Goal: Task Accomplishment & Management: Complete application form

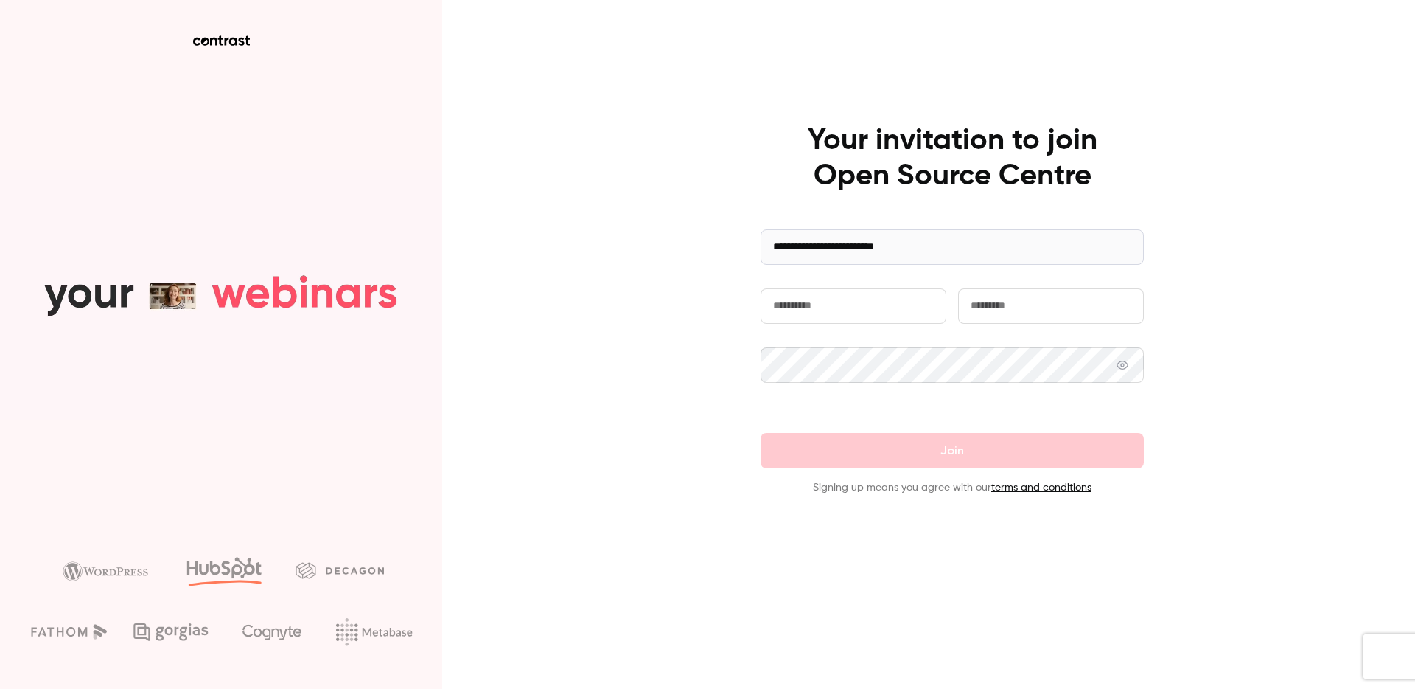
click at [835, 320] on input "text" at bounding box center [854, 305] width 186 height 35
type input "******"
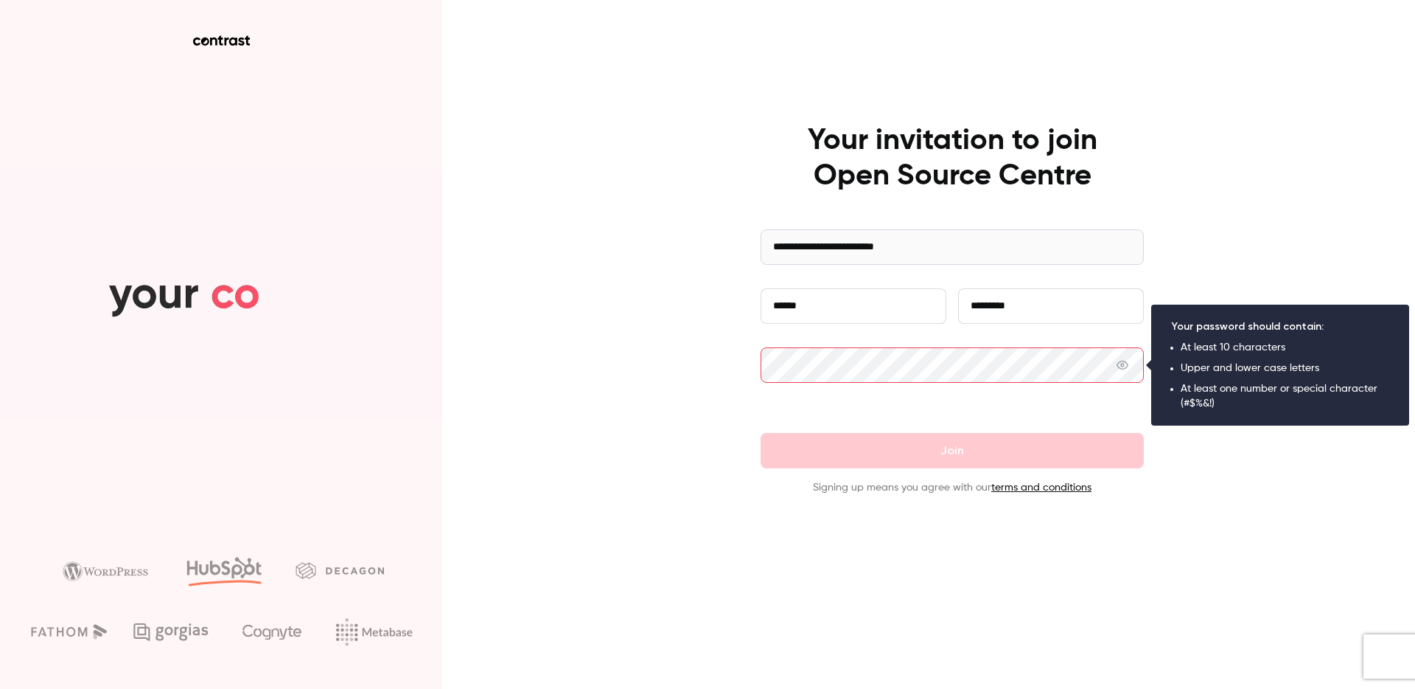
click at [972, 303] on input "*********" at bounding box center [1051, 305] width 186 height 35
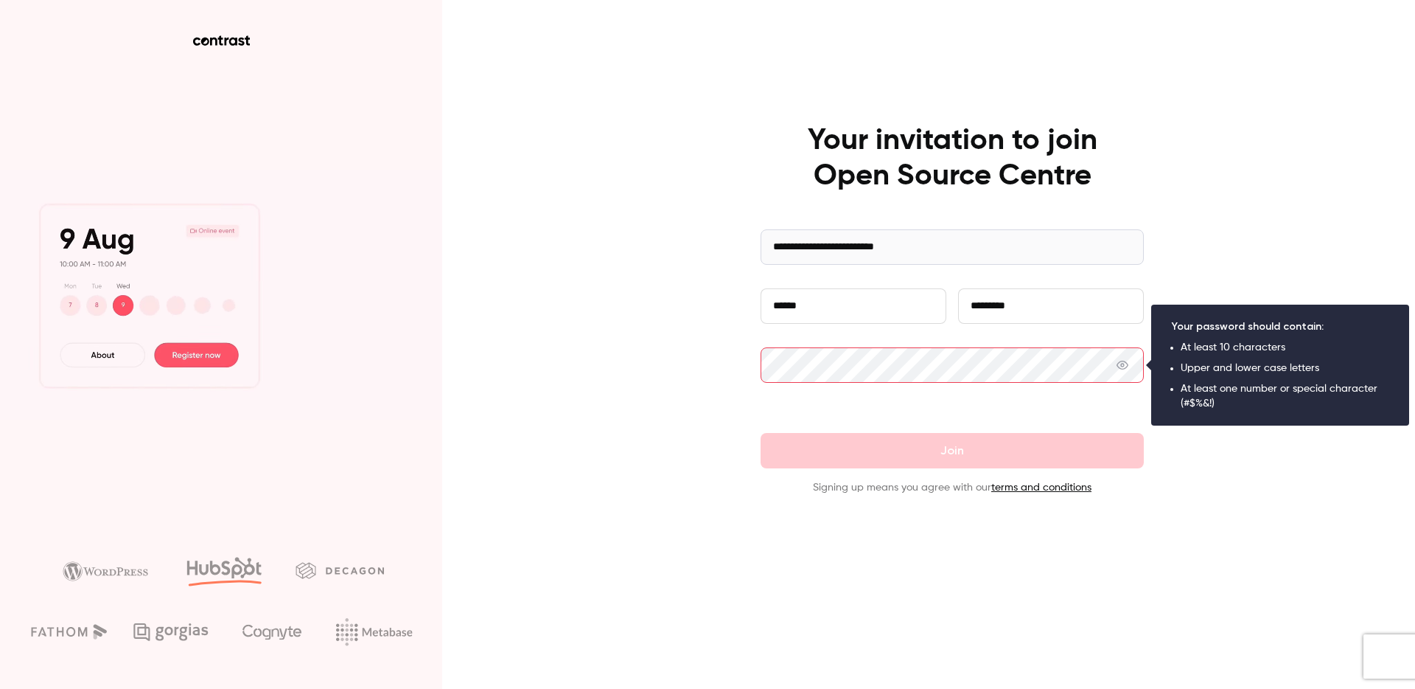
click at [972, 303] on input "*********" at bounding box center [1051, 305] width 186 height 35
type input "******"
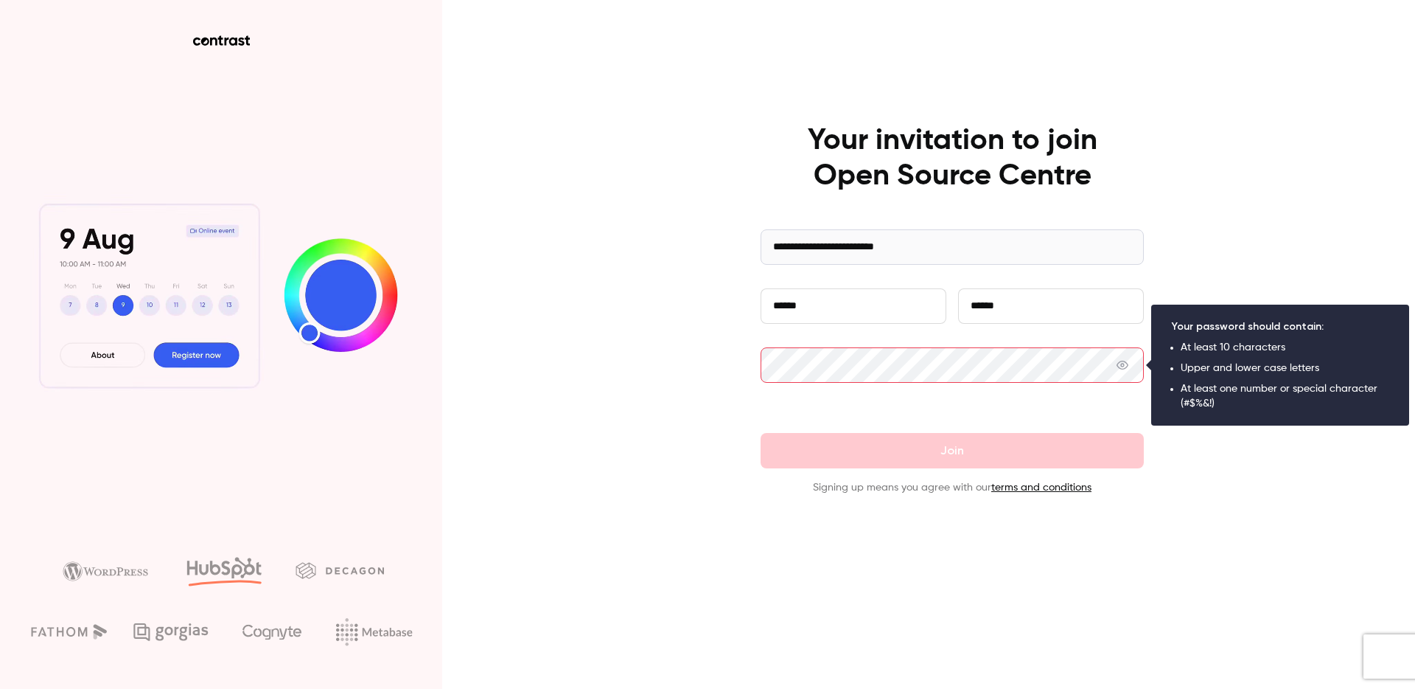
click at [0, 688] on com-1password-button at bounding box center [0, 689] width 0 height 0
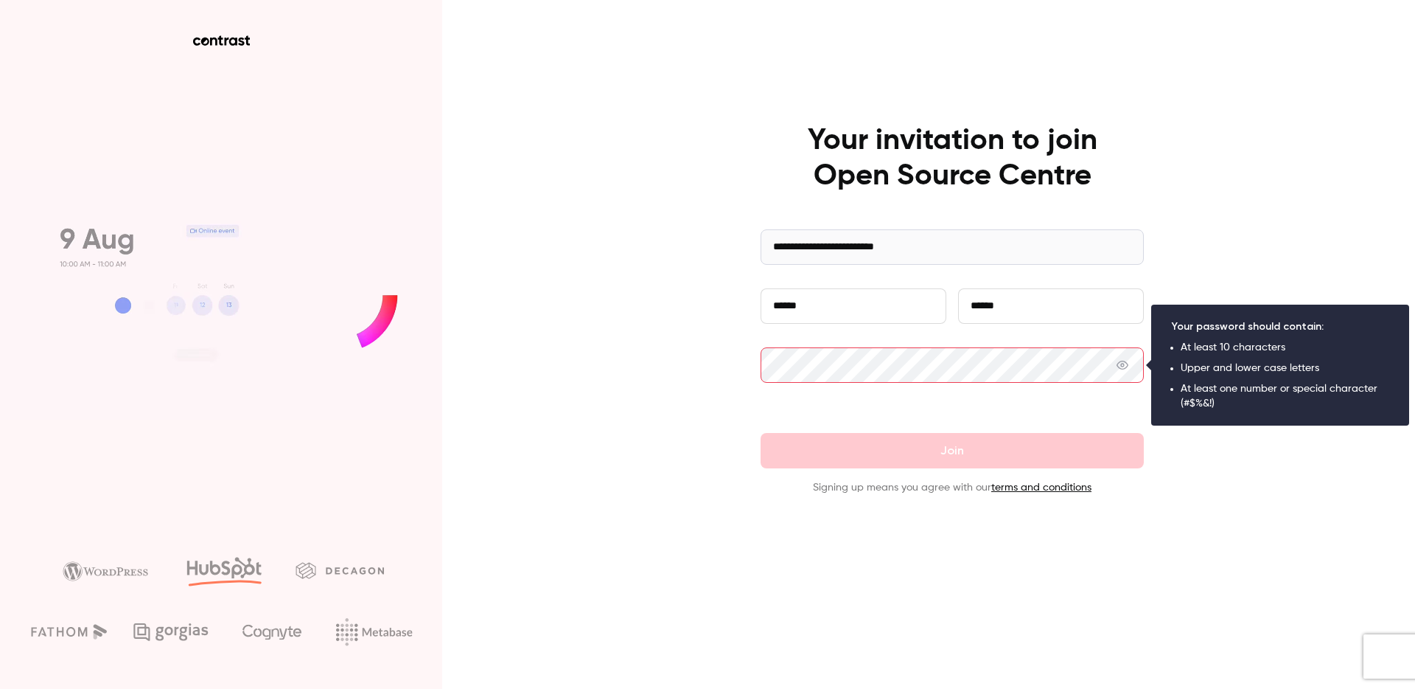
click at [840, 334] on div "****** ******" at bounding box center [952, 317] width 383 height 59
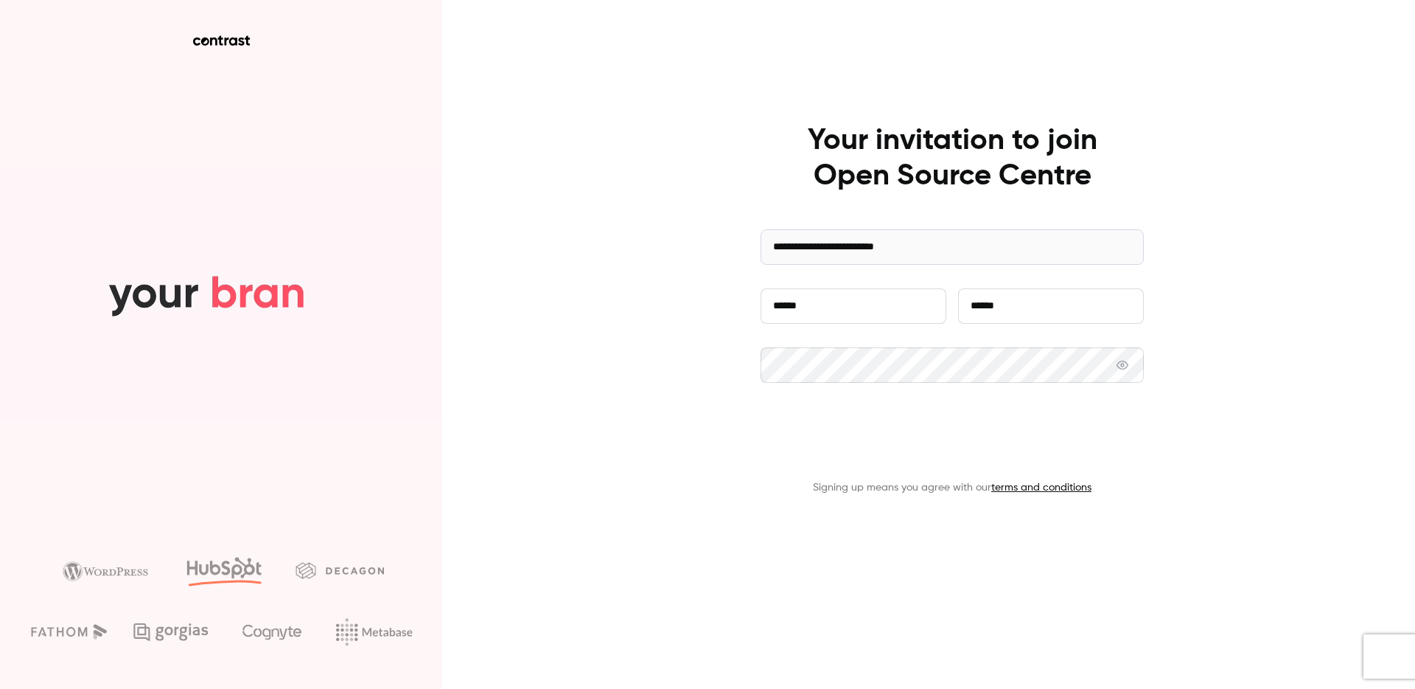
click at [915, 464] on button "Join" at bounding box center [952, 450] width 383 height 35
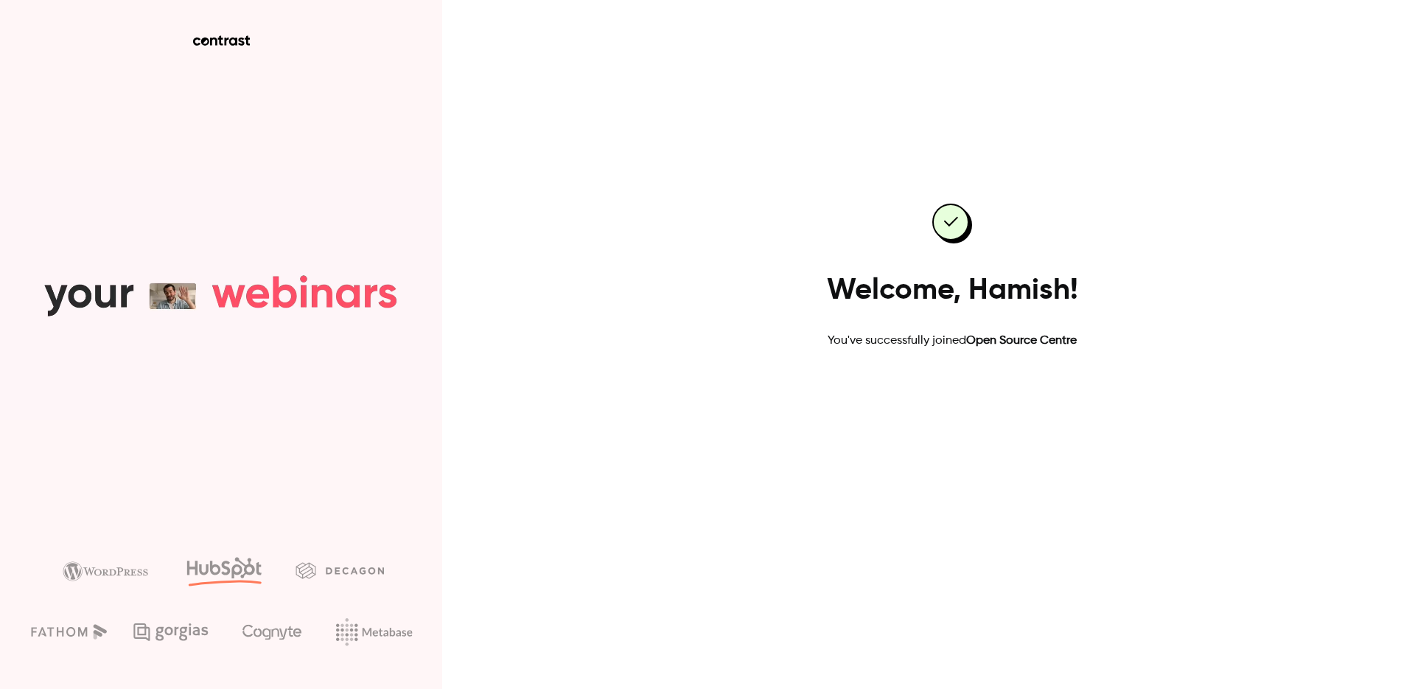
click at [955, 412] on link "Go to dashboard" at bounding box center [952, 396] width 125 height 35
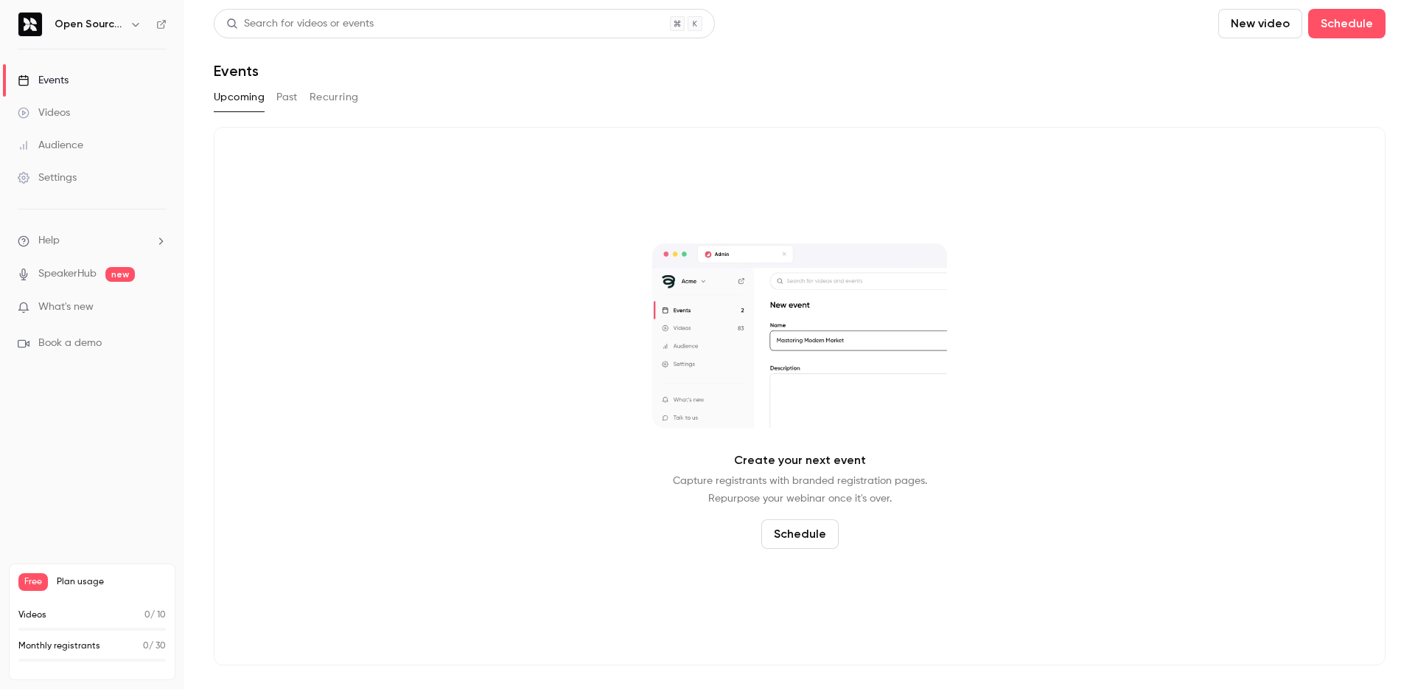
click at [77, 184] on div "Settings" at bounding box center [47, 177] width 59 height 15
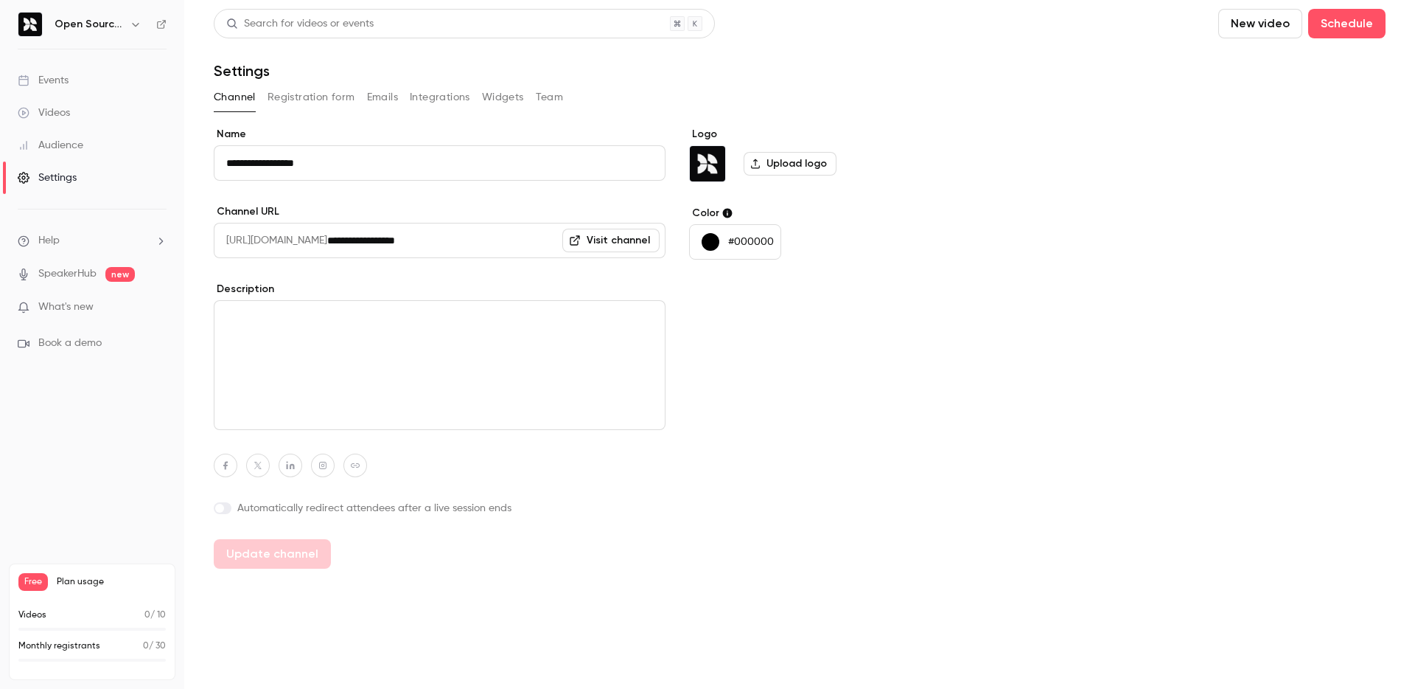
click at [314, 90] on button "Registration form" at bounding box center [312, 98] width 88 height 24
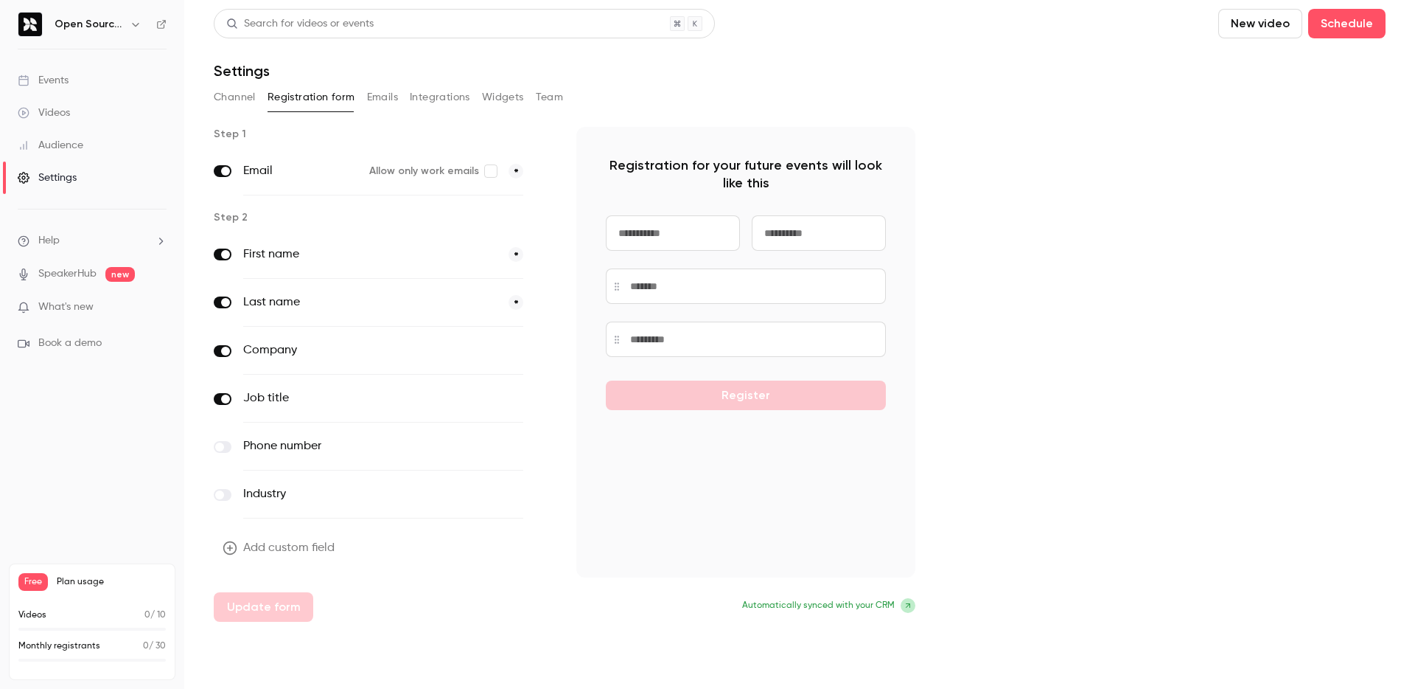
click at [548, 173] on span at bounding box center [544, 171] width 18 height 18
click at [391, 102] on button "Emails" at bounding box center [382, 98] width 31 height 24
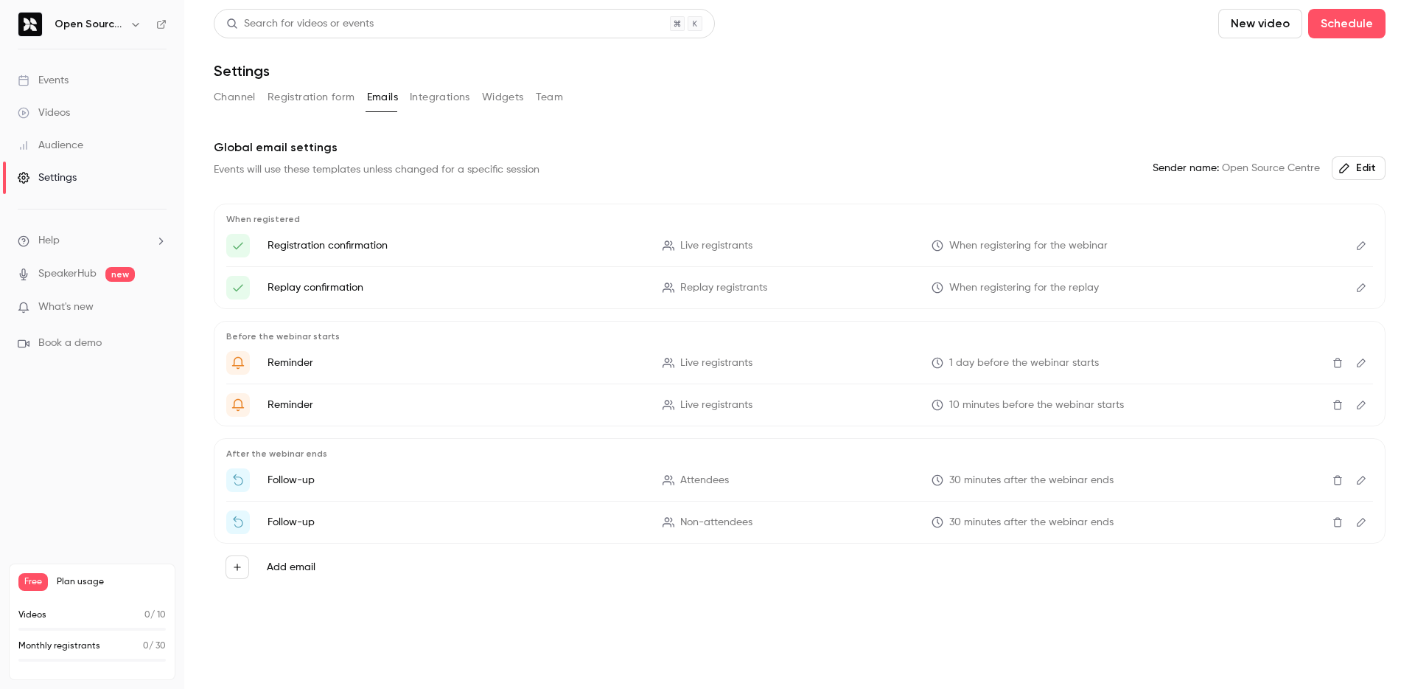
click at [431, 93] on button "Integrations" at bounding box center [440, 98] width 60 height 24
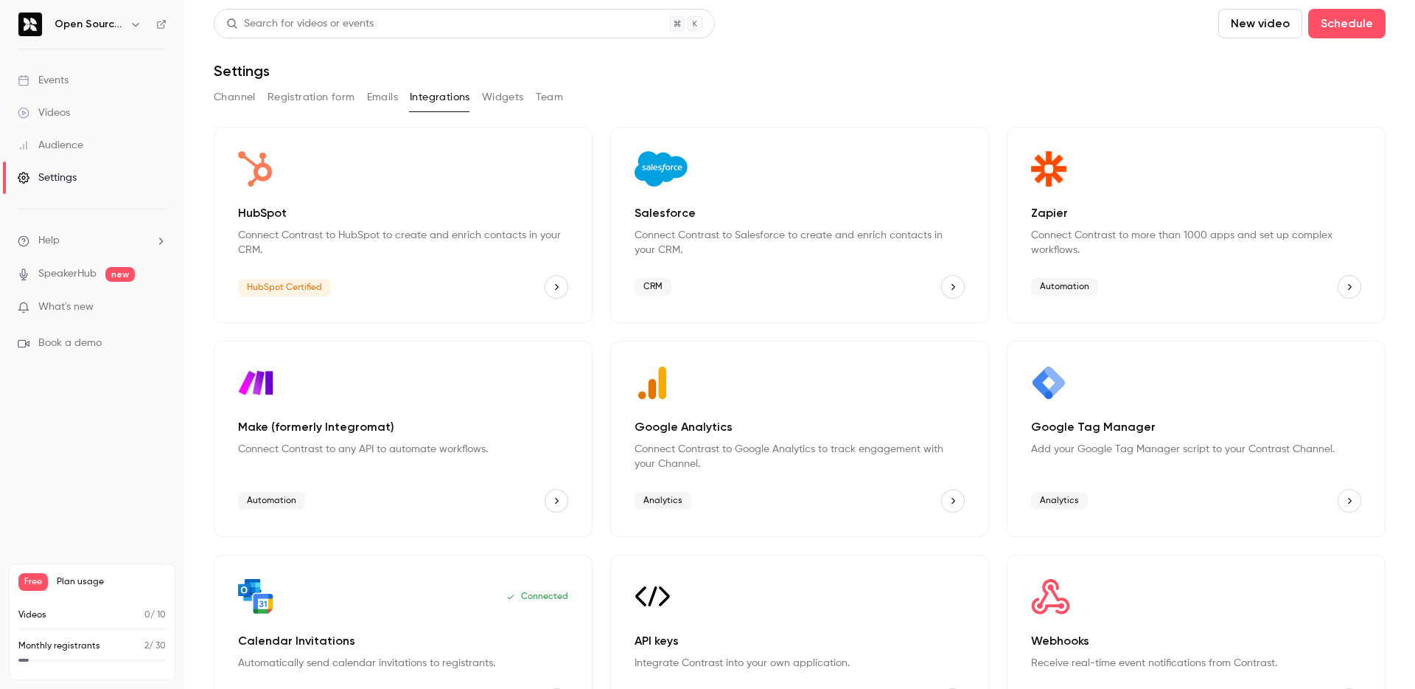
click at [494, 94] on button "Widgets" at bounding box center [503, 98] width 42 height 24
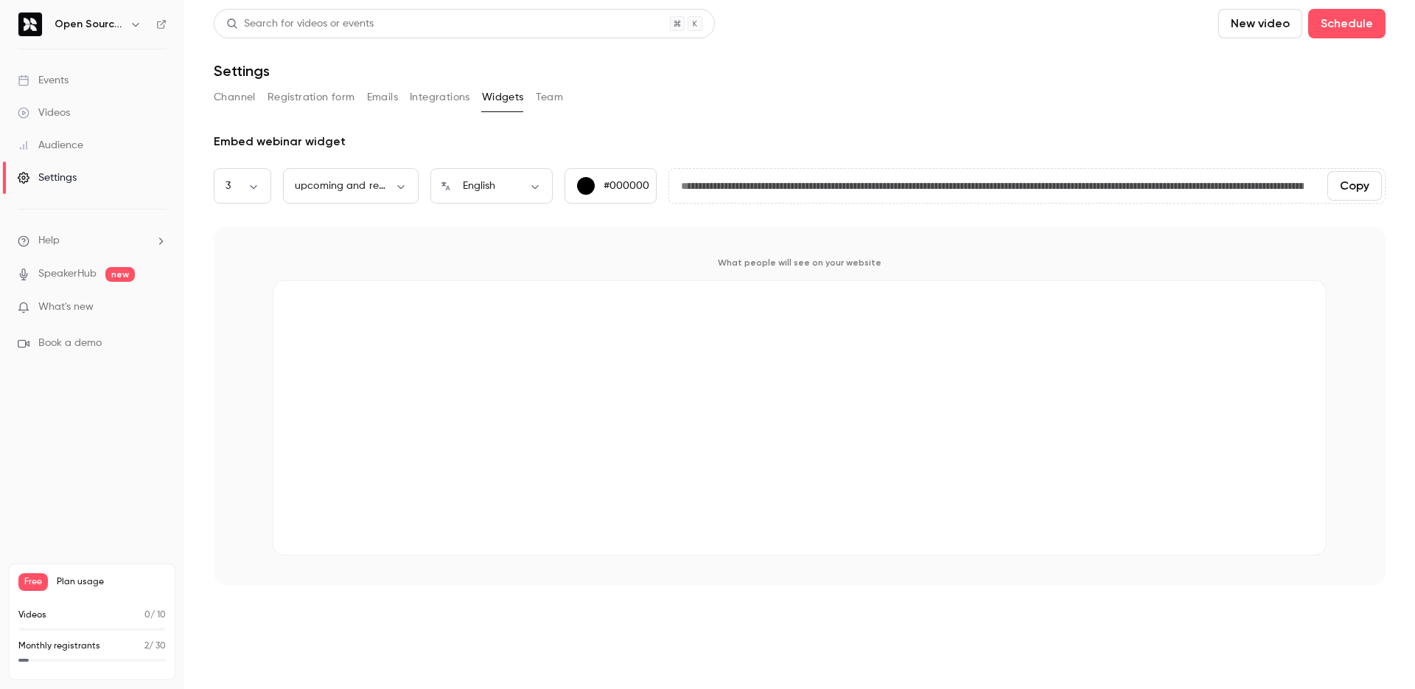
click at [548, 97] on button "Team" at bounding box center [550, 98] width 28 height 24
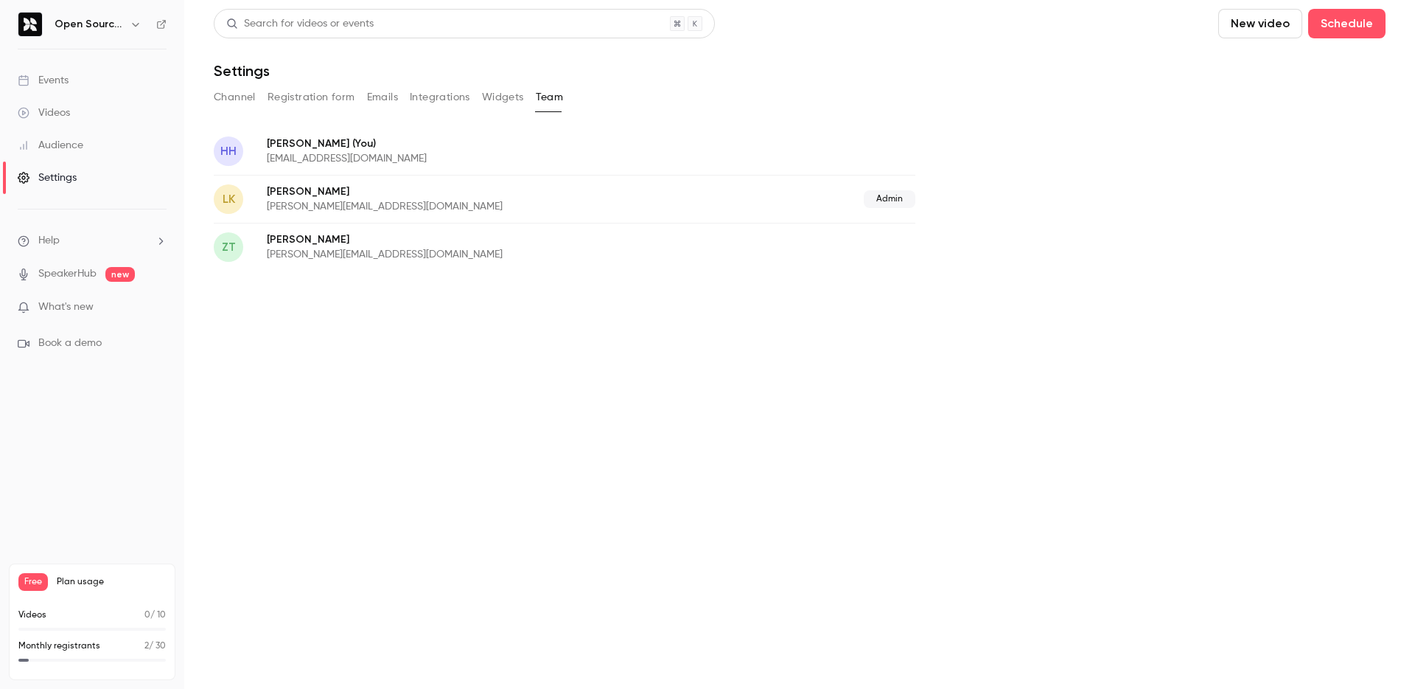
click at [500, 97] on button "Widgets" at bounding box center [503, 98] width 42 height 24
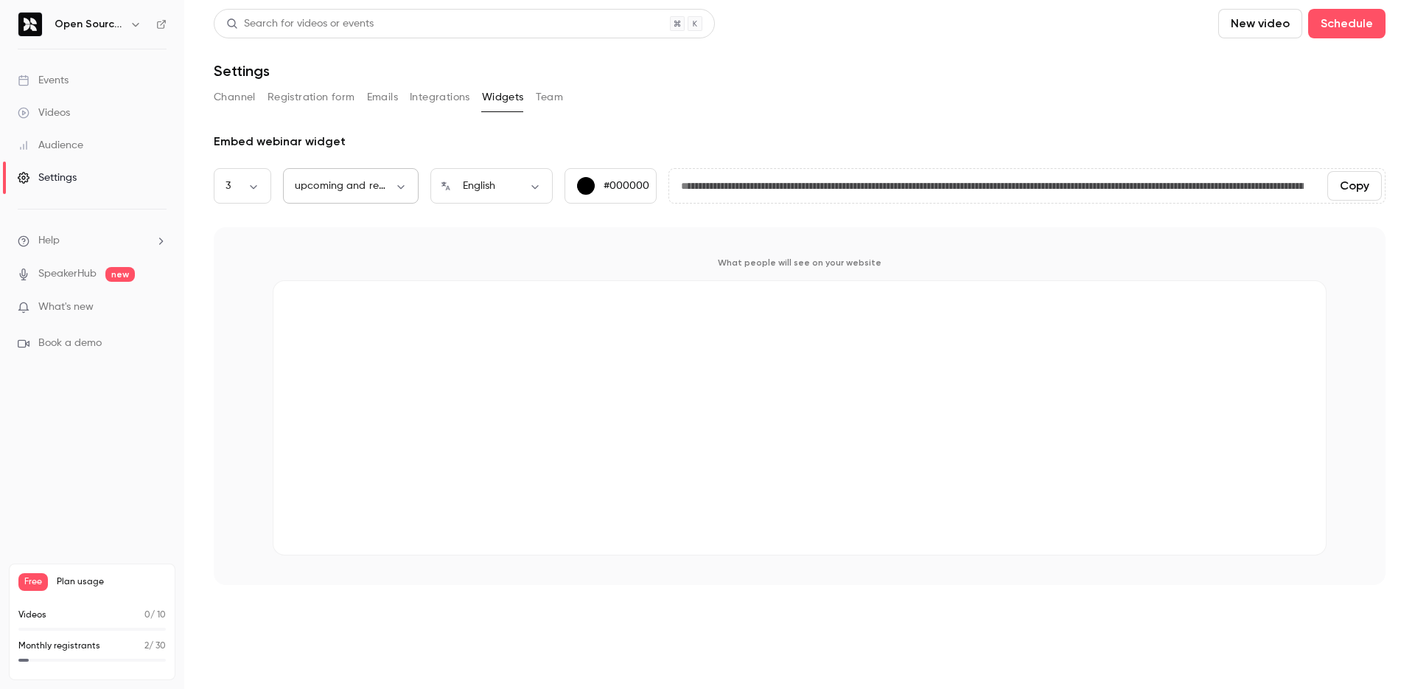
click at [395, 185] on body "**********" at bounding box center [707, 344] width 1415 height 689
click at [446, 143] on div at bounding box center [707, 344] width 1415 height 689
click at [290, 86] on button "Registration form" at bounding box center [312, 98] width 88 height 24
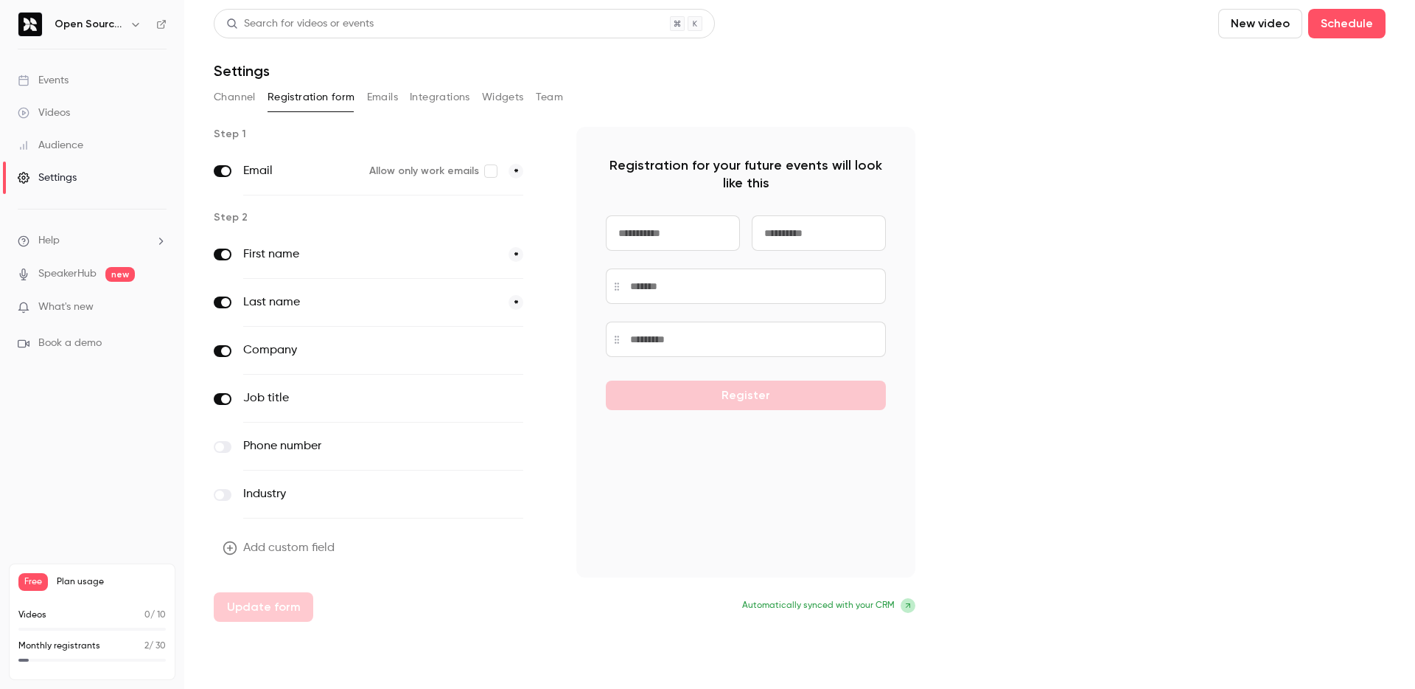
click at [442, 175] on label "Allow only work emails" at bounding box center [433, 171] width 128 height 15
click at [512, 171] on span "*" at bounding box center [516, 171] width 15 height 15
click at [539, 169] on span at bounding box center [544, 171] width 18 height 18
click at [77, 647] on p "Monthly registrants" at bounding box center [59, 645] width 82 height 13
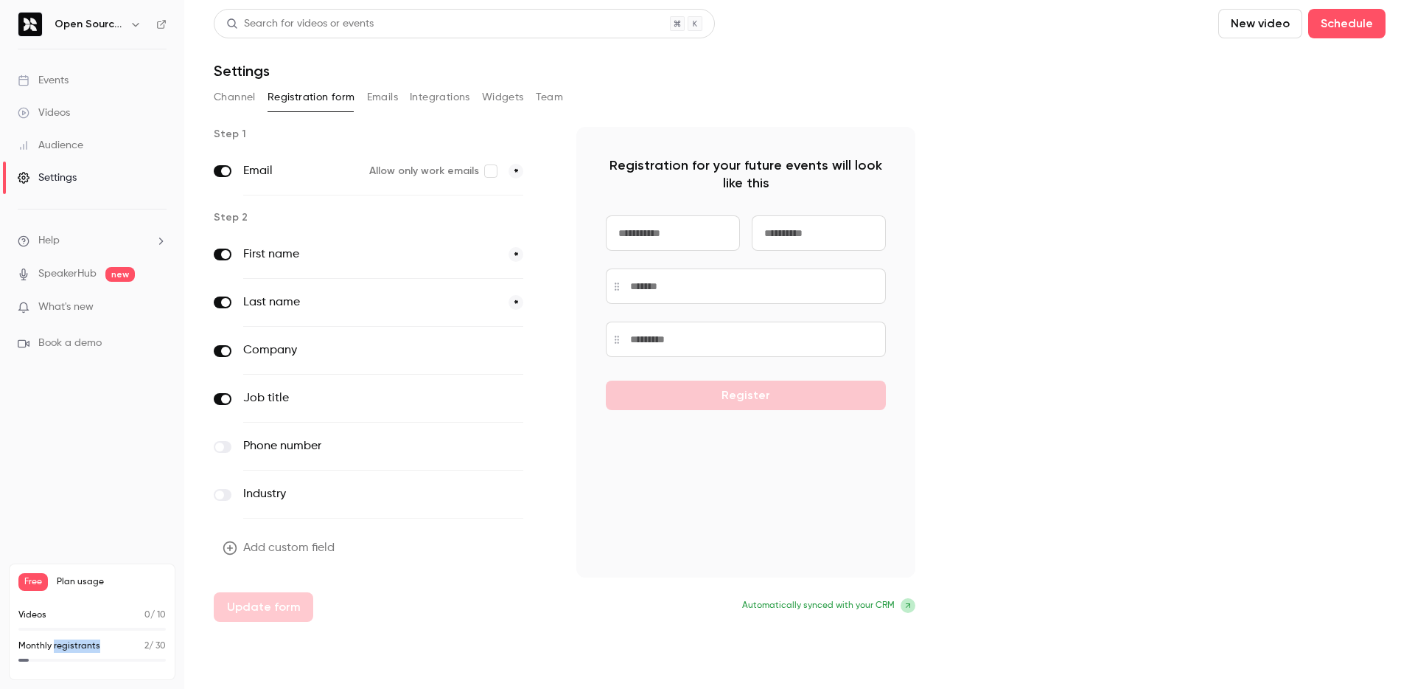
click at [77, 647] on p "Monthly registrants" at bounding box center [59, 645] width 82 height 13
click at [133, 42] on nav "Open Source Centre Events Videos Audience Settings Help SpeakerHub new What's n…" at bounding box center [92, 344] width 184 height 689
click at [124, 20] on div "Open Source Centre" at bounding box center [100, 24] width 90 height 18
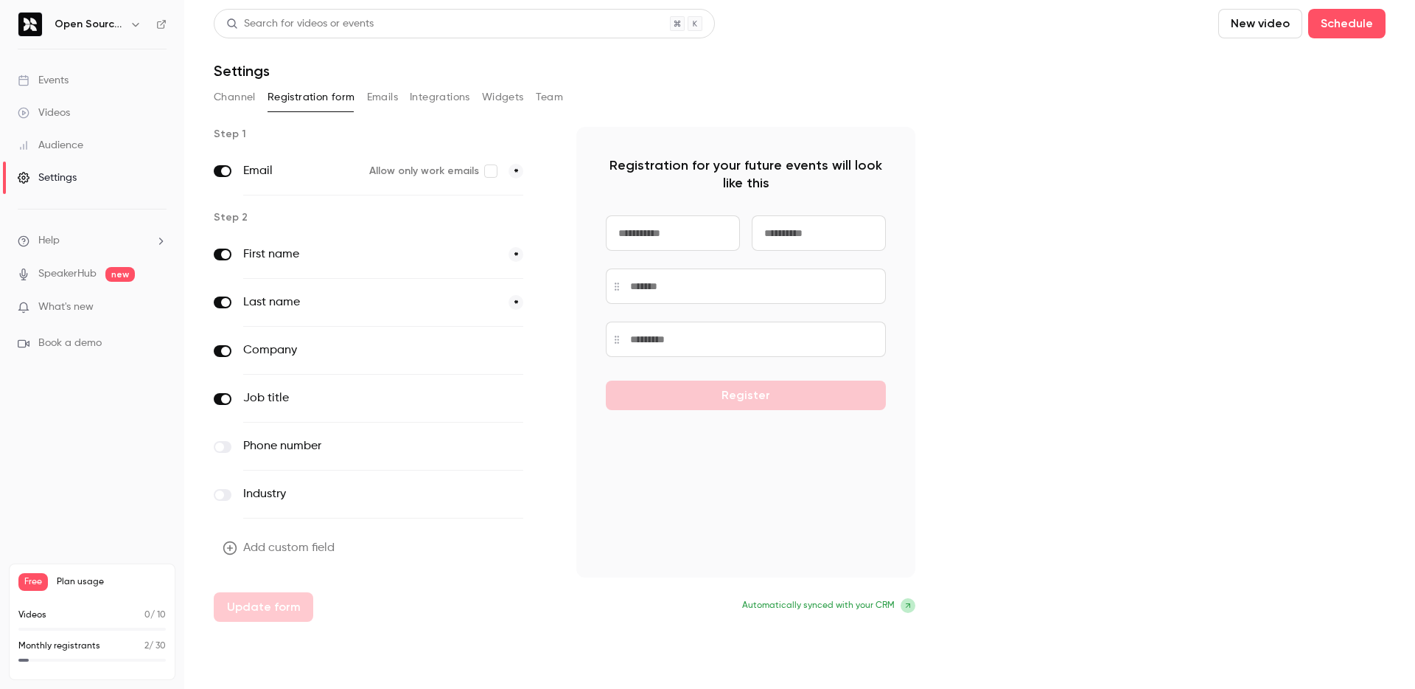
click at [130, 23] on icon "button" at bounding box center [136, 24] width 12 height 12
click at [101, 416] on div at bounding box center [707, 344] width 1415 height 689
click at [56, 86] on div "Events" at bounding box center [43, 80] width 51 height 15
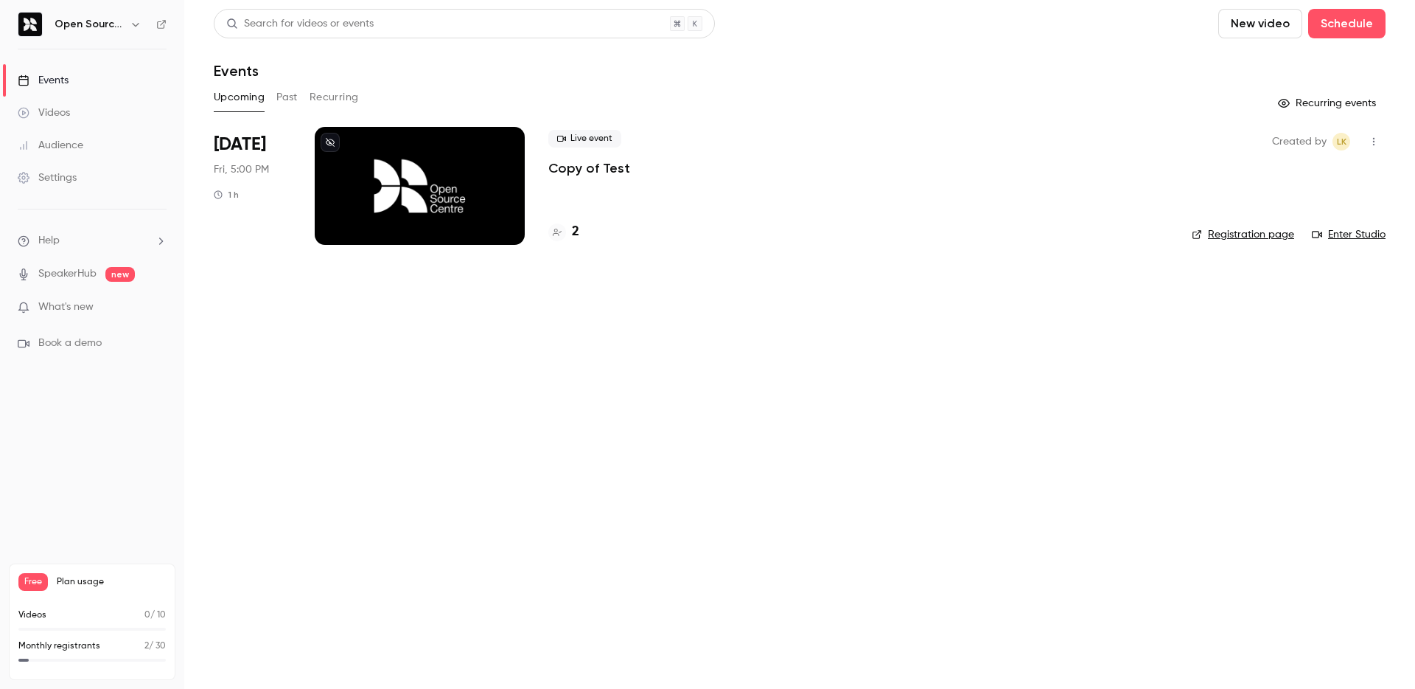
click at [53, 110] on div "Videos" at bounding box center [44, 112] width 52 height 15
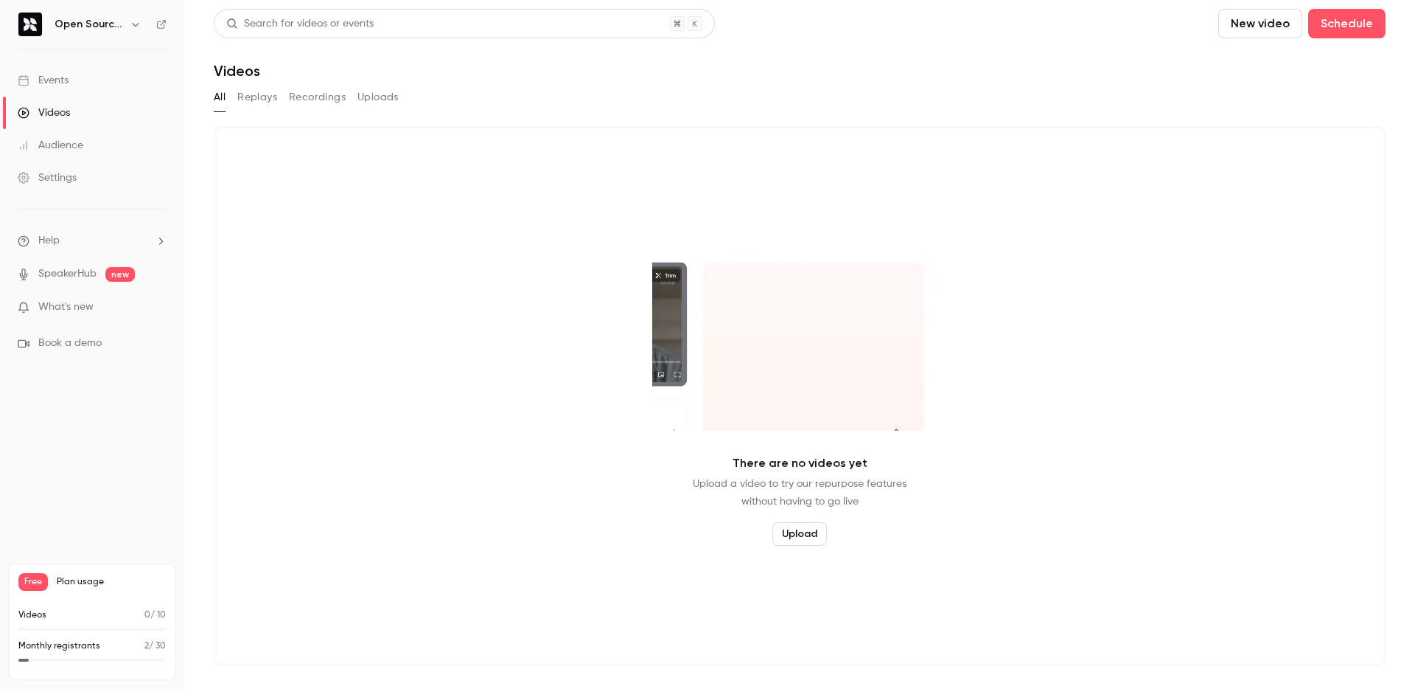
click at [53, 138] on div "Audience" at bounding box center [51, 145] width 66 height 15
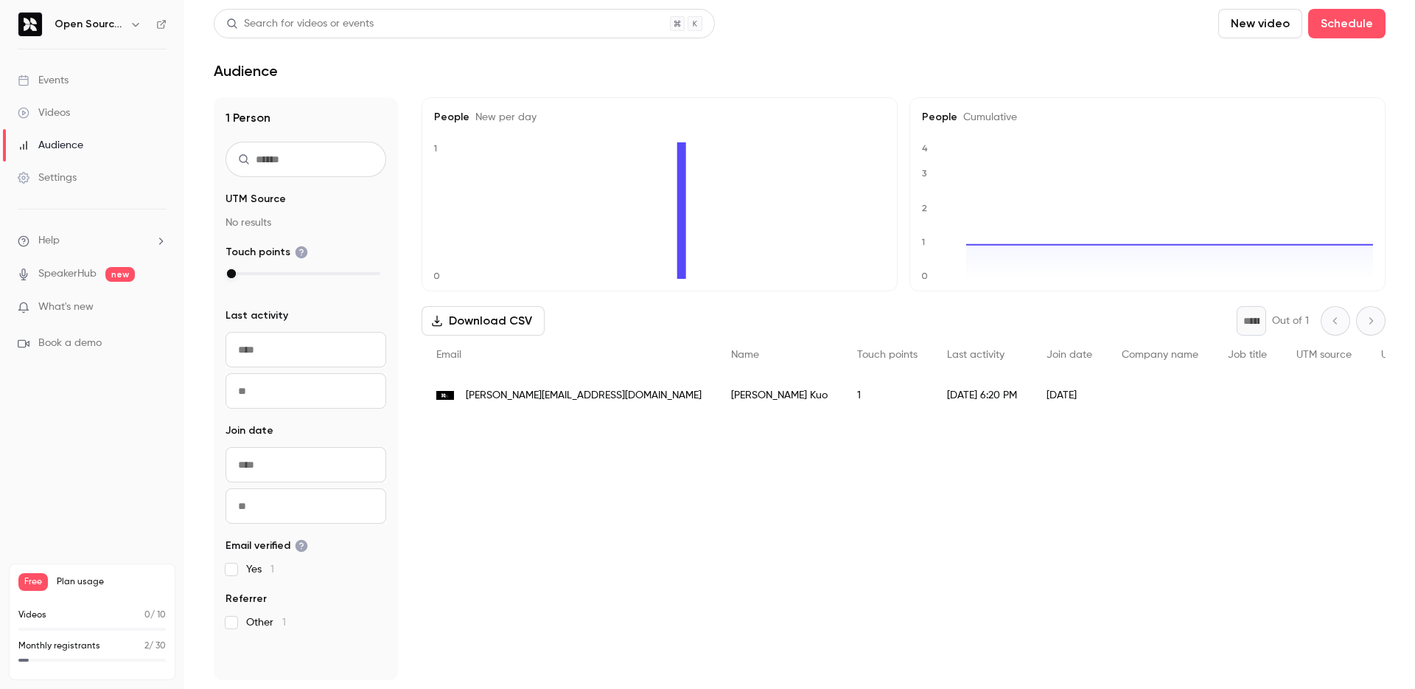
click at [590, 390] on span "[PERSON_NAME][EMAIL_ADDRESS][DOMAIN_NAME]" at bounding box center [584, 395] width 236 height 15
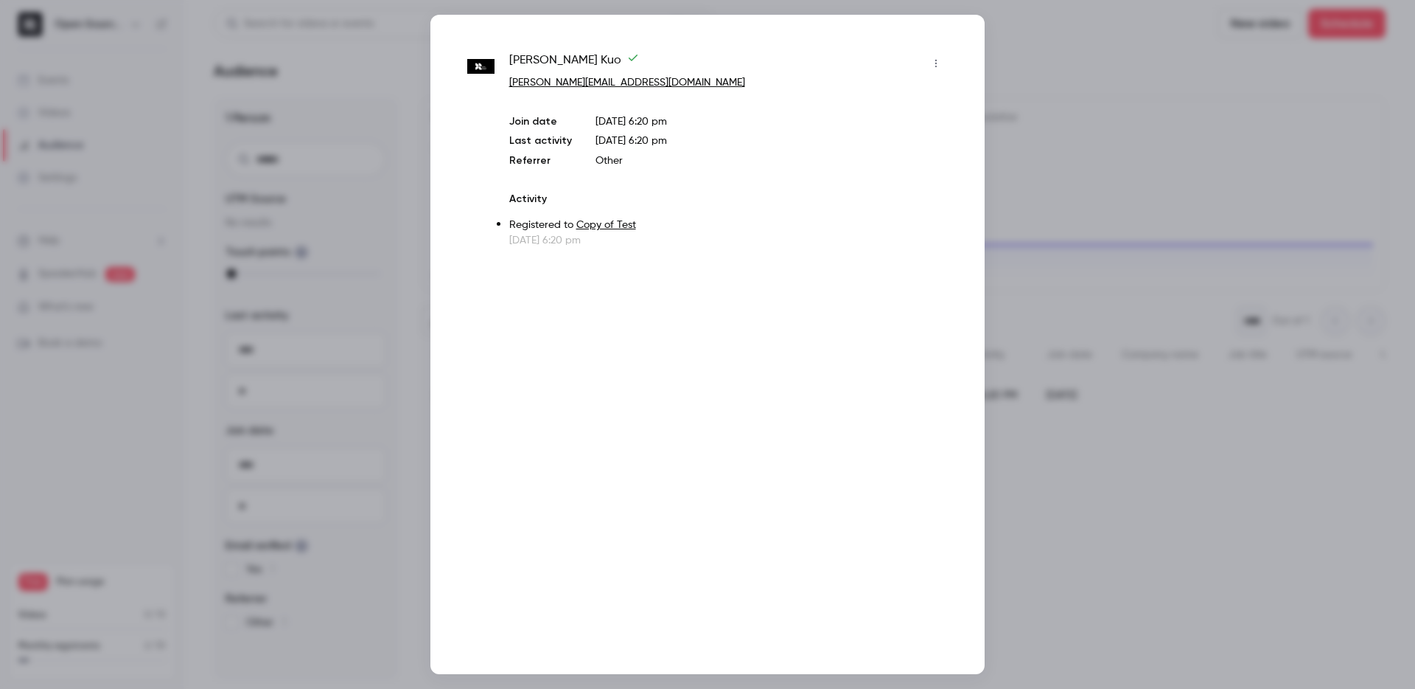
click at [939, 66] on icon "button" at bounding box center [936, 63] width 12 height 10
click at [924, 245] on div at bounding box center [707, 344] width 1415 height 689
click at [1191, 440] on div at bounding box center [707, 344] width 1415 height 689
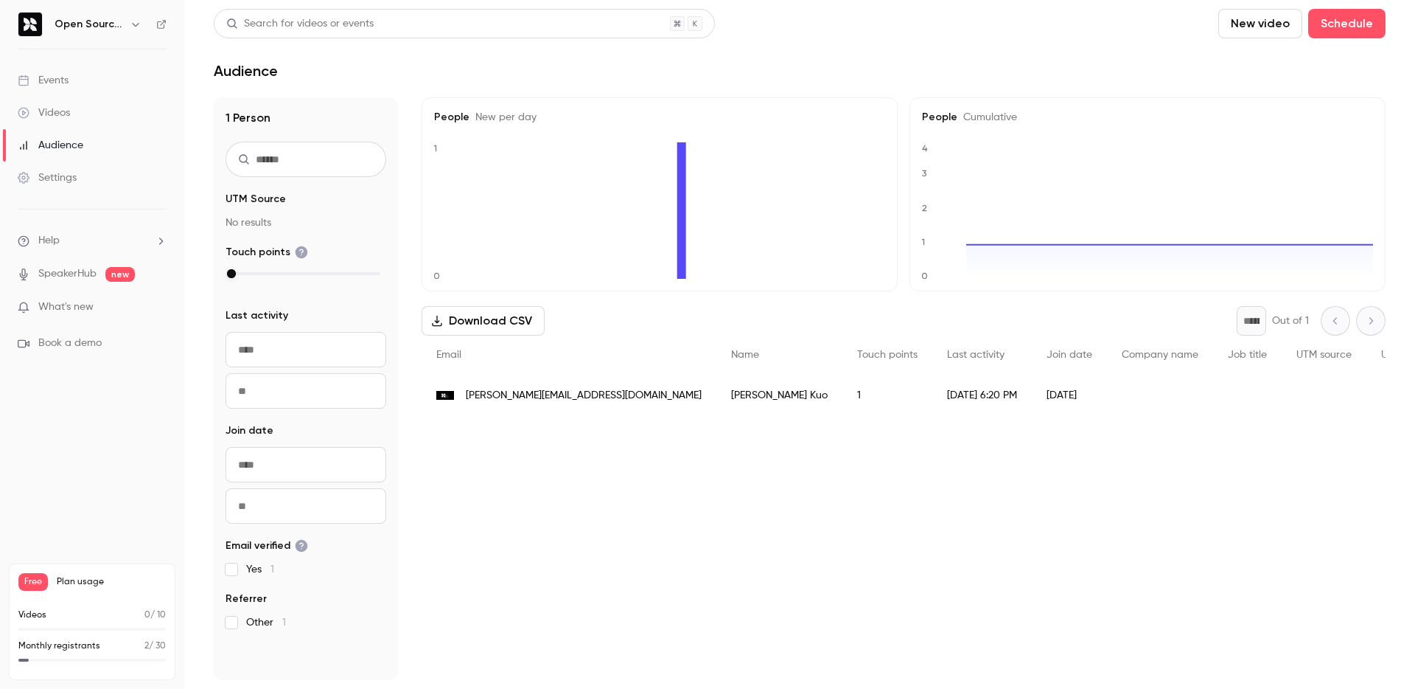
click at [1282, 409] on div "People list" at bounding box center [1324, 394] width 85 height 41
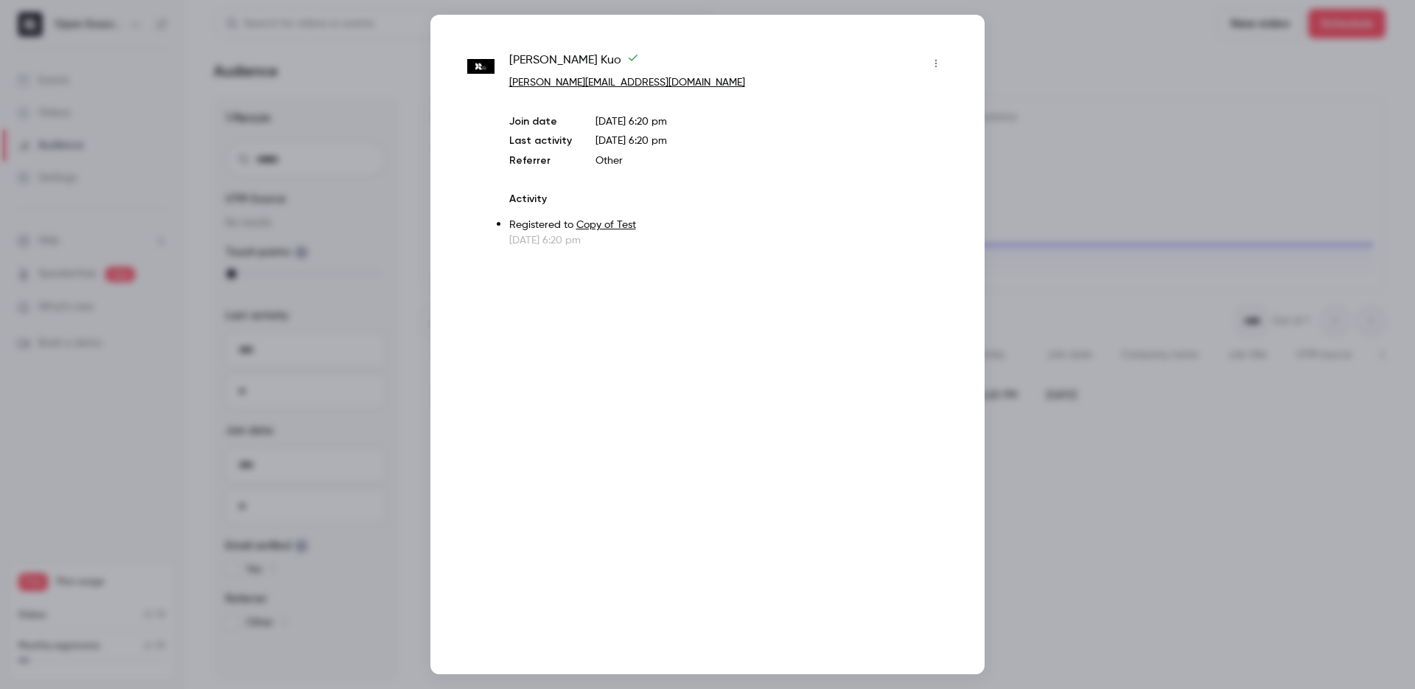
click at [1243, 409] on div at bounding box center [707, 344] width 1415 height 689
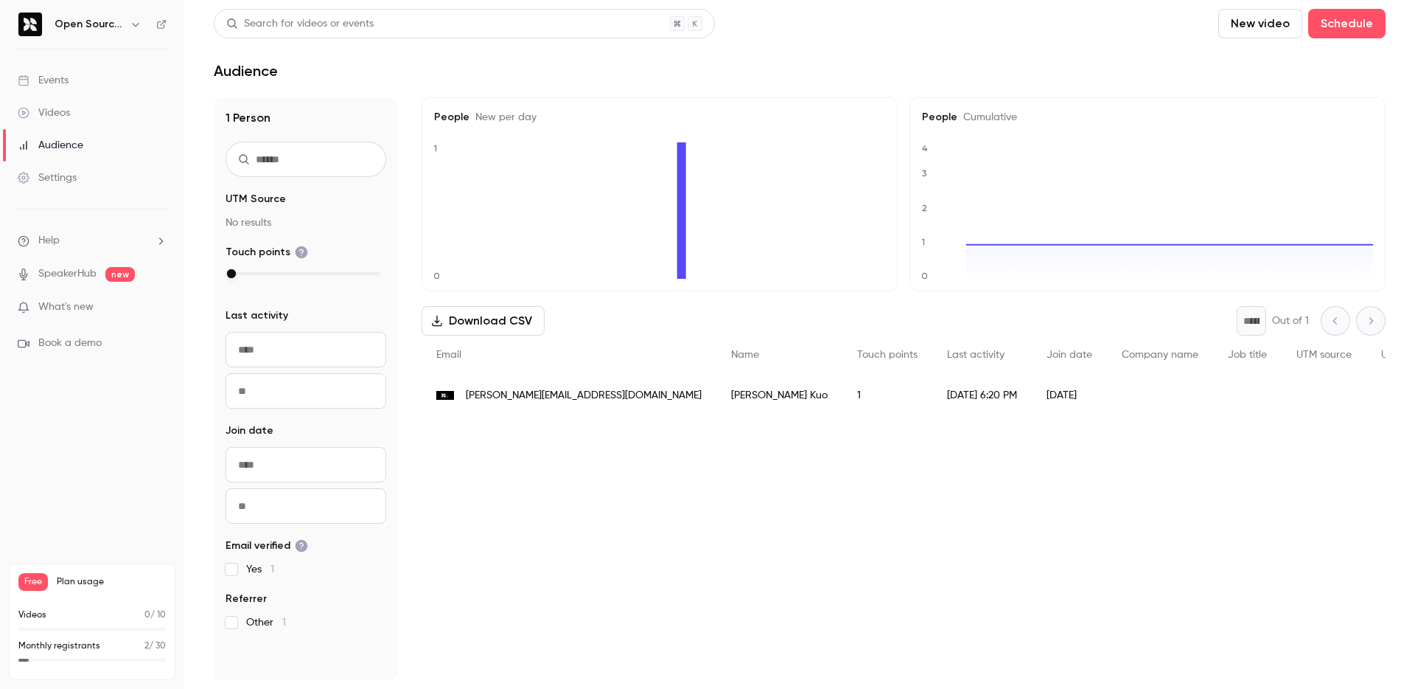
click at [1365, 318] on div "* Out of 1" at bounding box center [1311, 320] width 149 height 29
click at [1365, 317] on div "* Out of 1" at bounding box center [1311, 320] width 149 height 29
click at [976, 529] on div "People New per day 0 1 People Cumulative 0 1 2 3 4 Download CSV * Out of 1 Emai…" at bounding box center [904, 388] width 964 height 582
click at [239, 570] on label "Yes 1" at bounding box center [306, 569] width 161 height 15
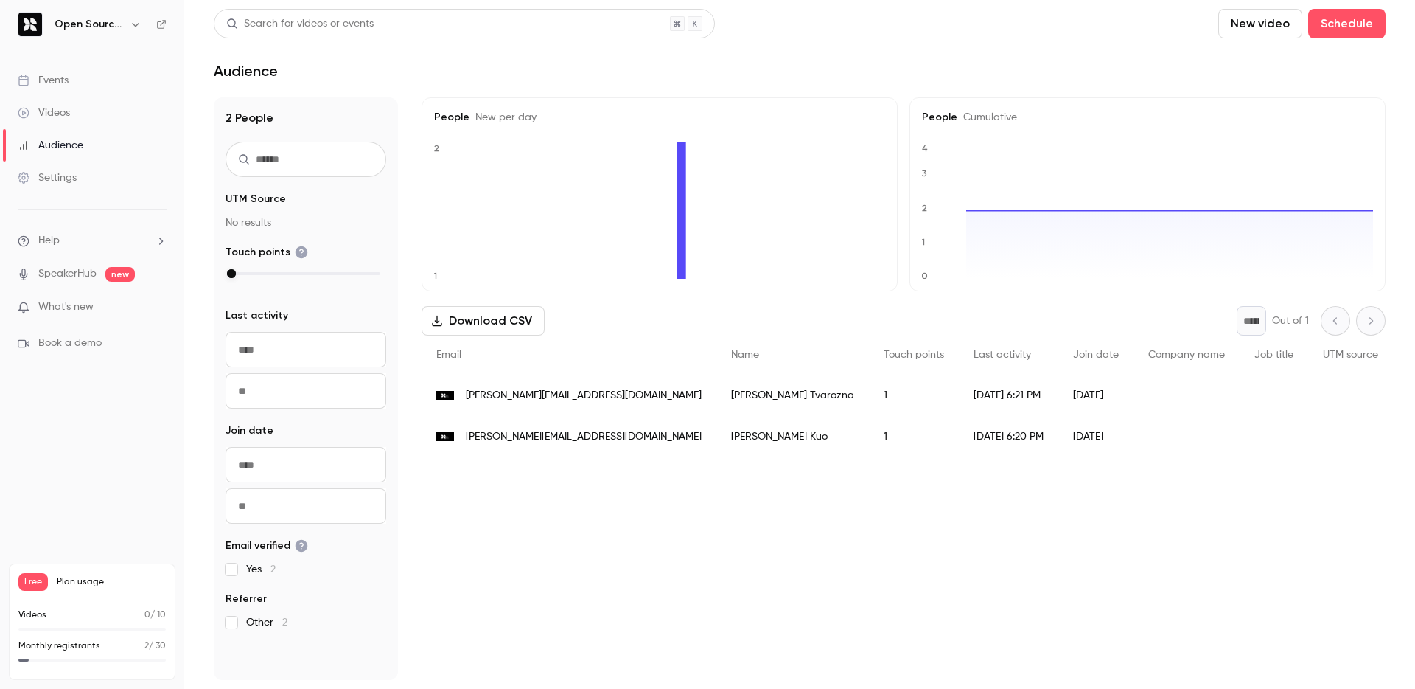
click at [245, 205] on span "UTM Source" at bounding box center [256, 199] width 60 height 15
click at [137, 30] on button "button" at bounding box center [136, 24] width 18 height 18
click at [137, 30] on div at bounding box center [707, 344] width 1415 height 689
click at [86, 299] on span "What's new" at bounding box center [65, 306] width 55 height 15
